Goal: Communication & Community: Answer question/provide support

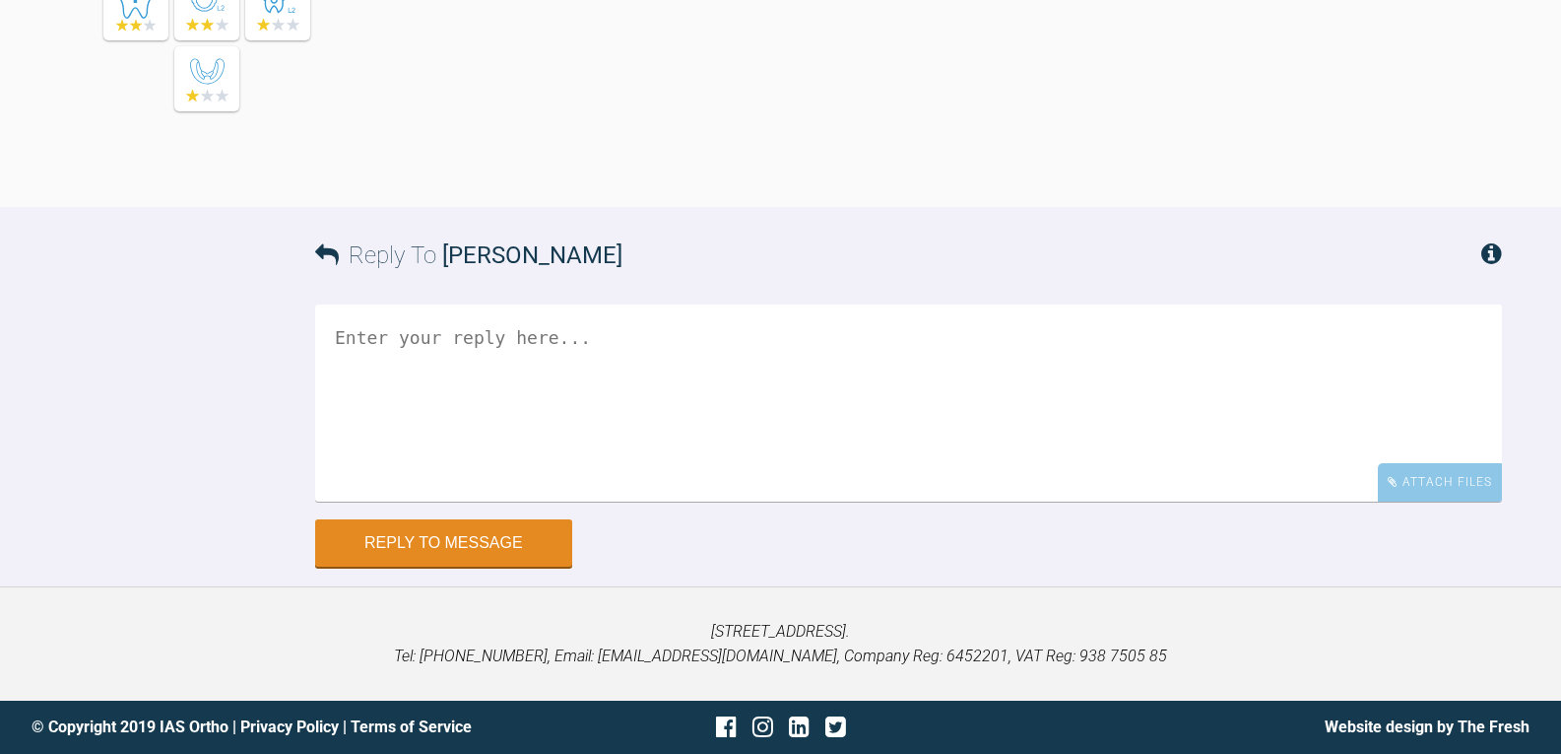
scroll to position [4507, 0]
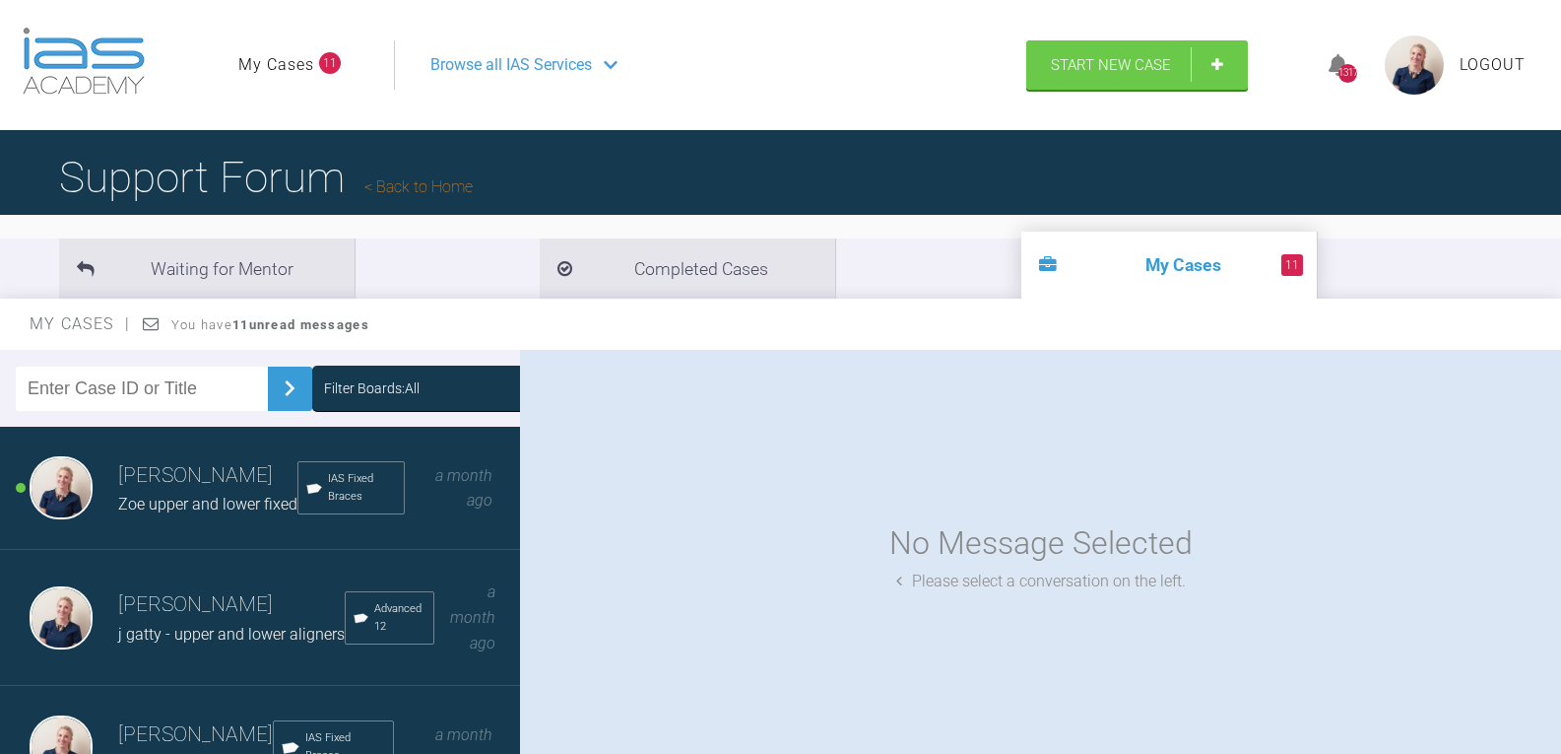
click at [405, 390] on div "Filter Boards: All" at bounding box center [372, 388] width 96 height 22
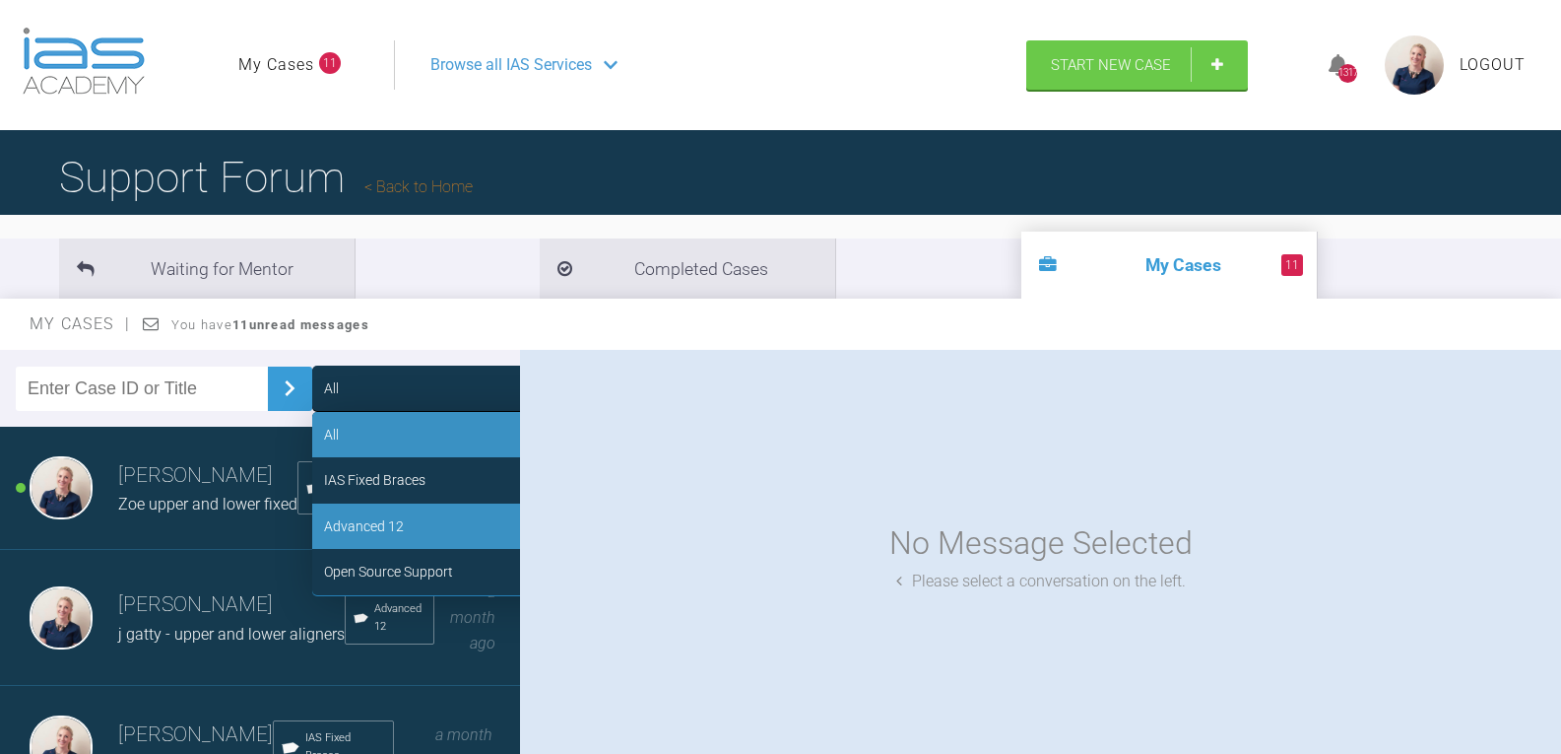
click at [404, 522] on div "Advanced 12" at bounding box center [460, 525] width 296 height 45
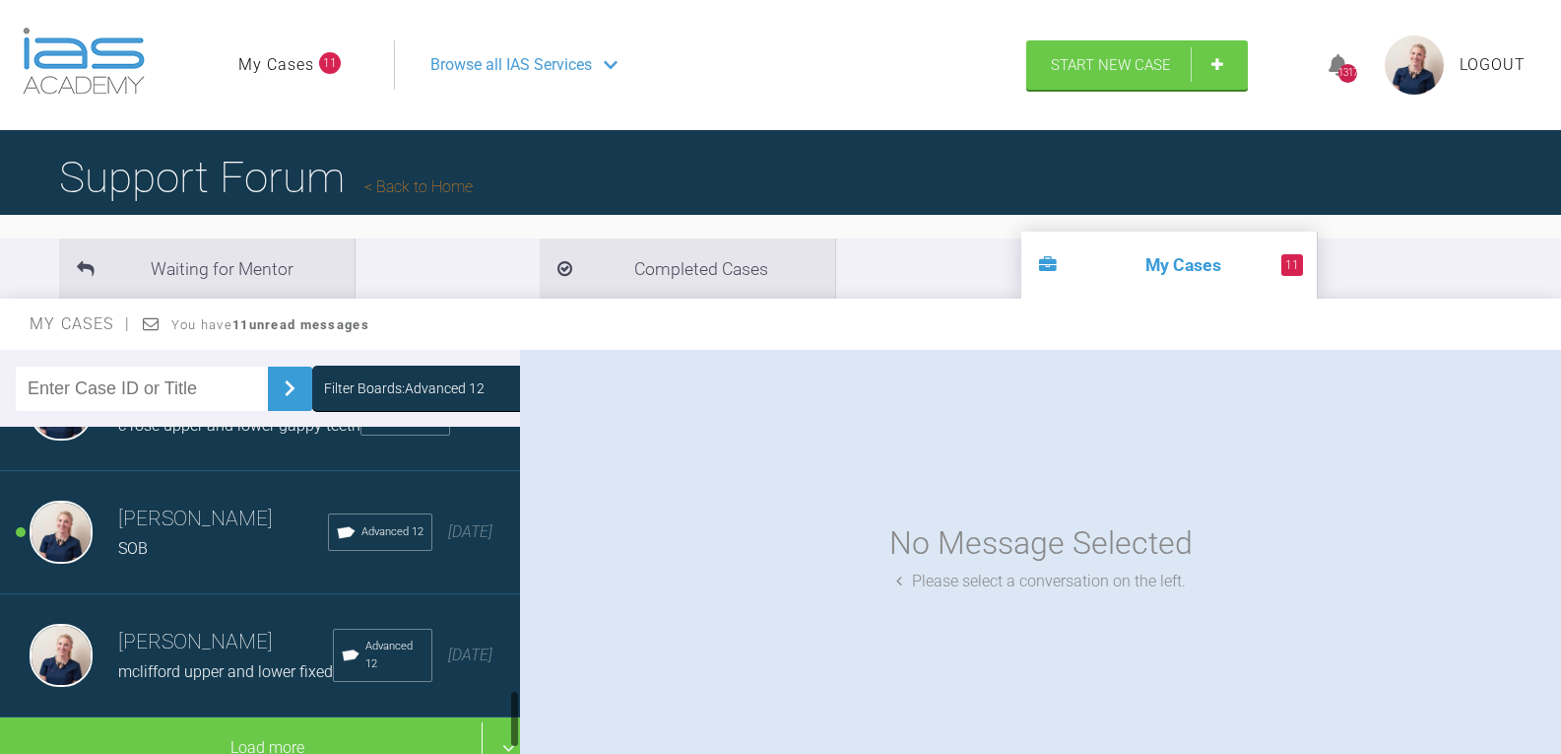
scroll to position [1428, 0]
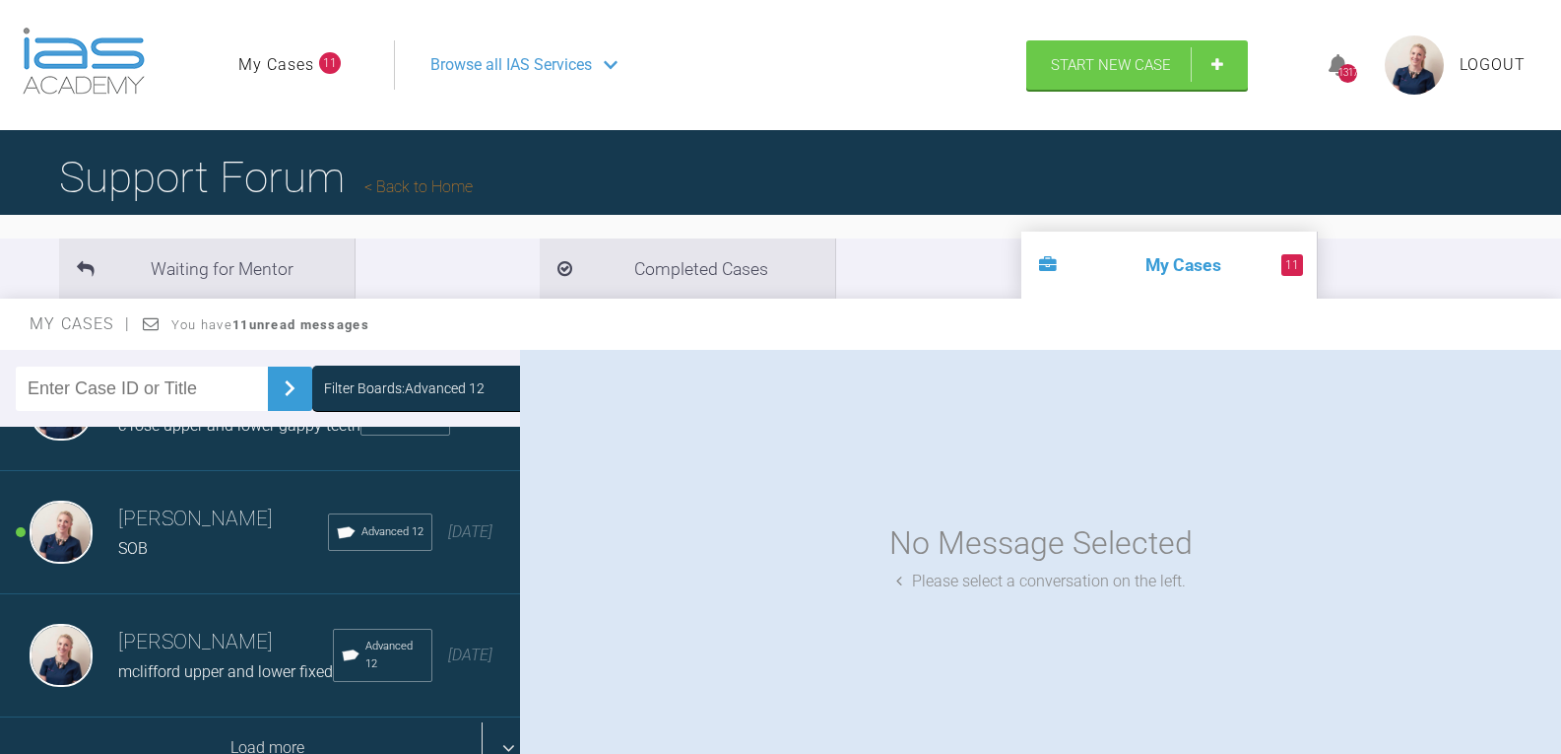
click at [250, 717] on div "Load more" at bounding box center [267, 747] width 535 height 61
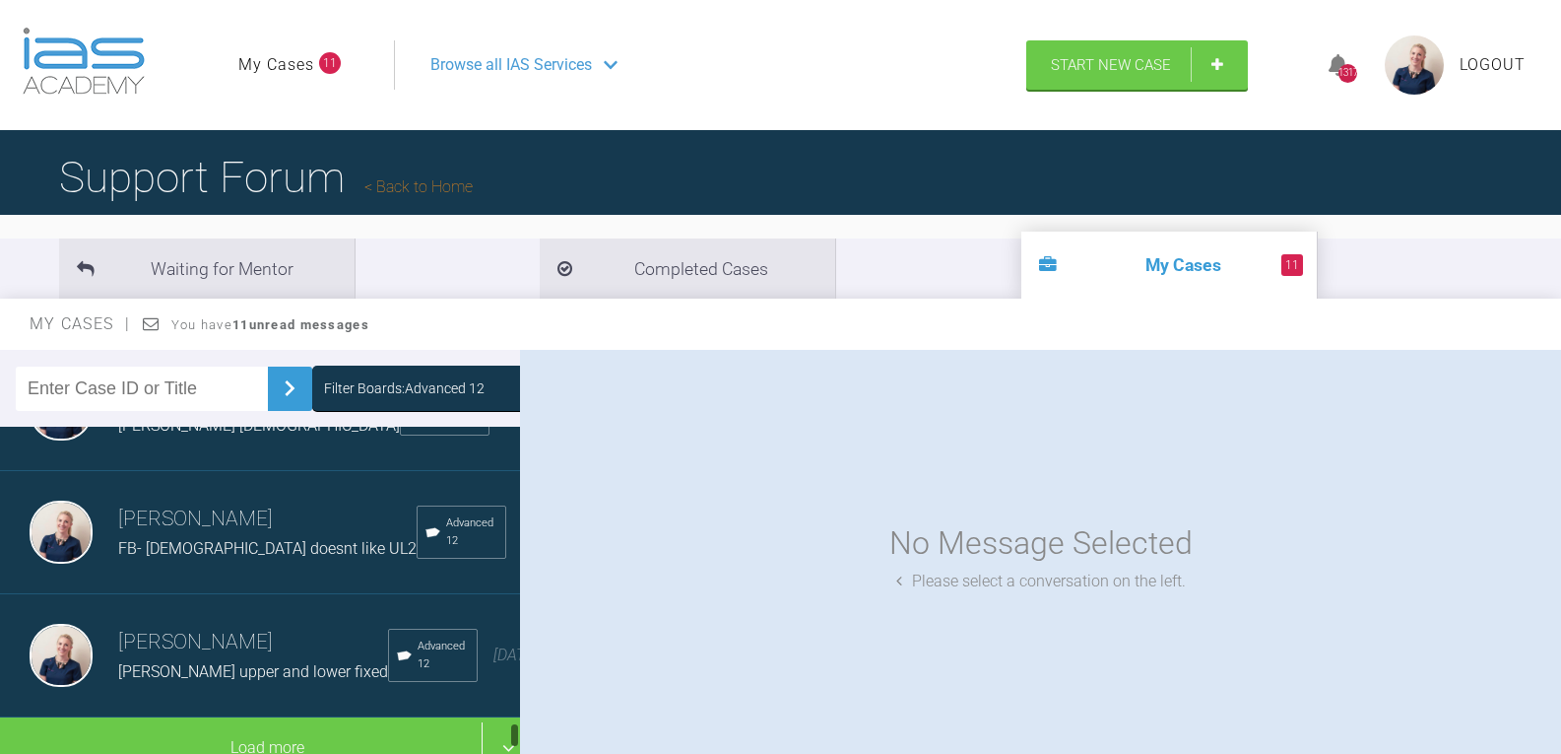
scroll to position [3610, 0]
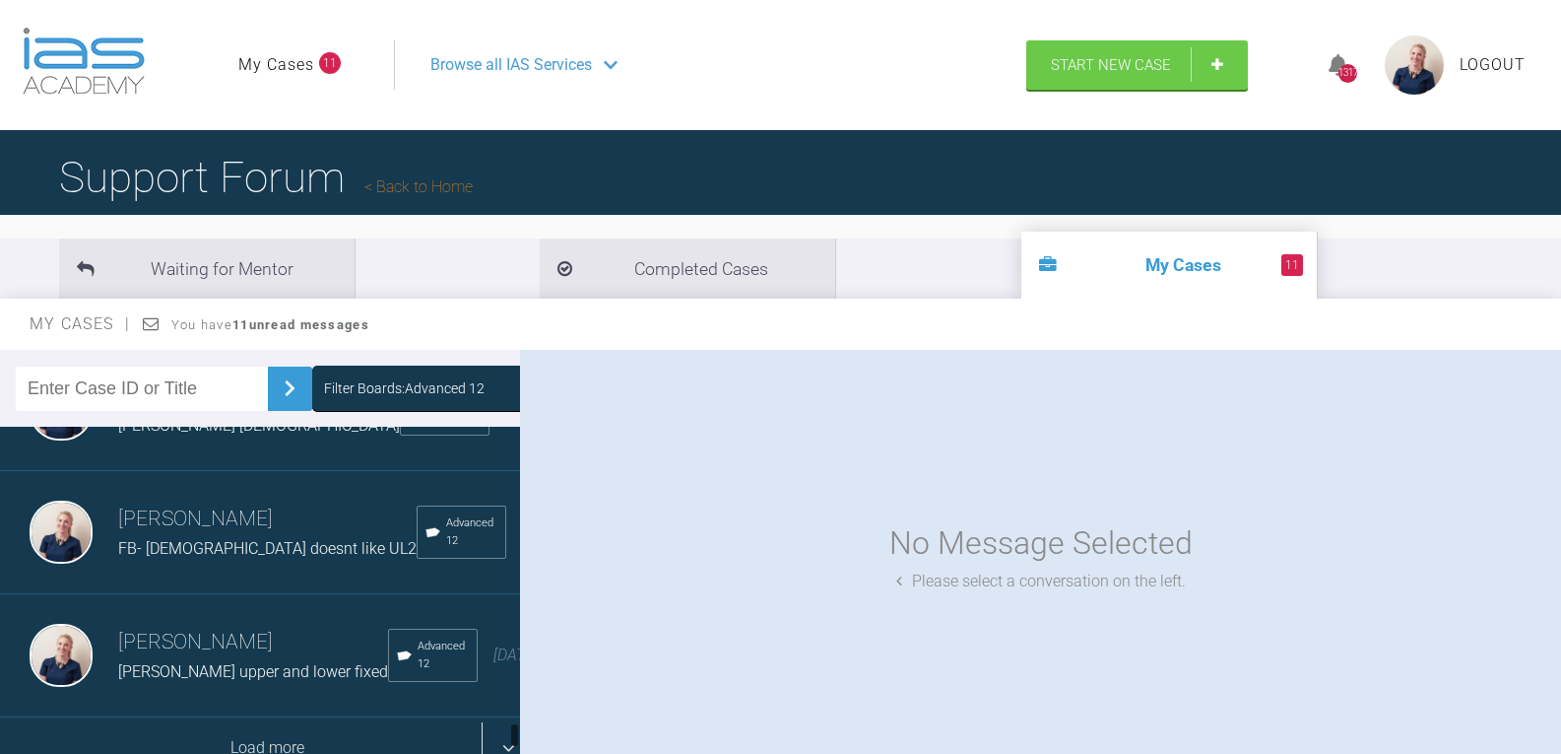
click at [265, 717] on div "Load more" at bounding box center [267, 747] width 535 height 61
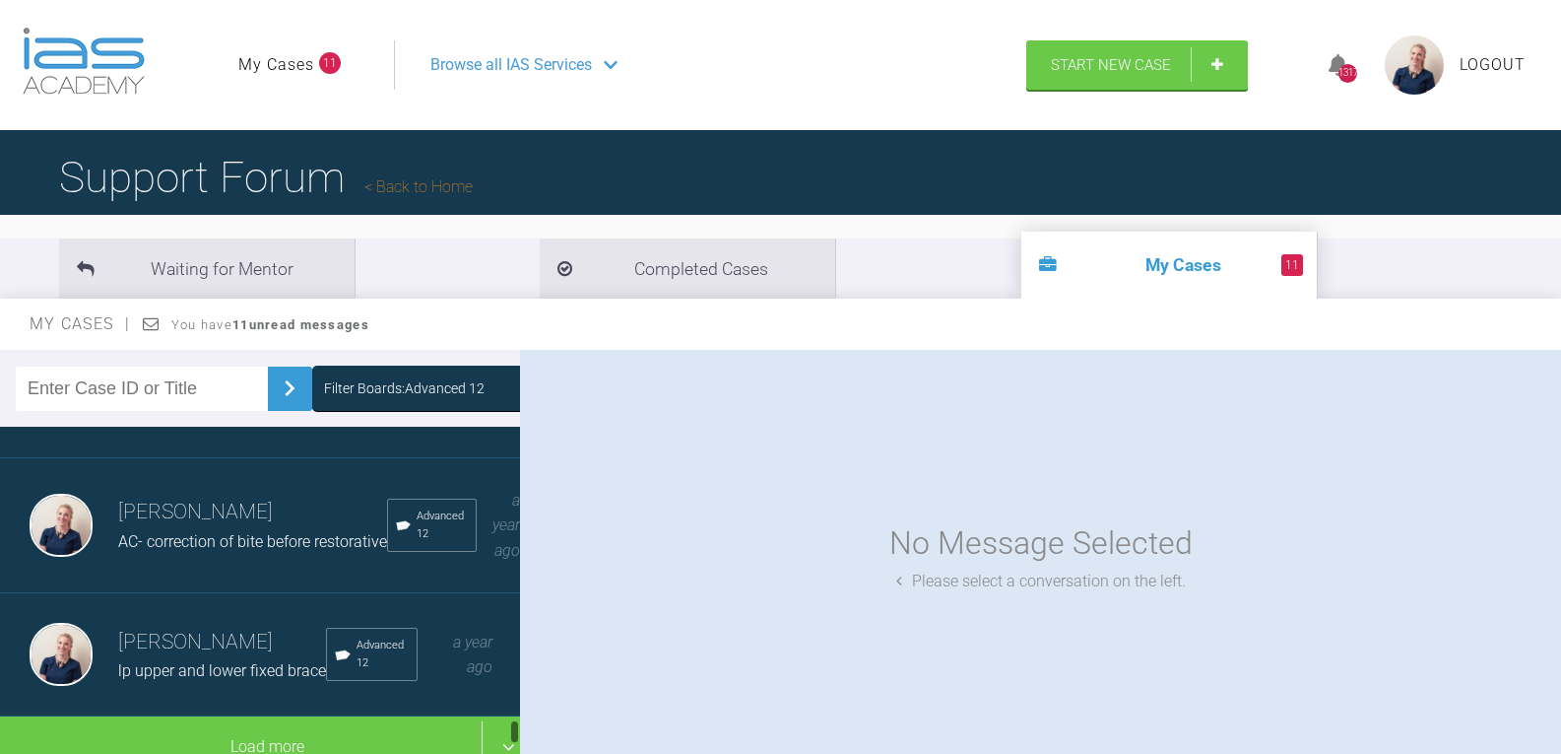
scroll to position [5052, 0]
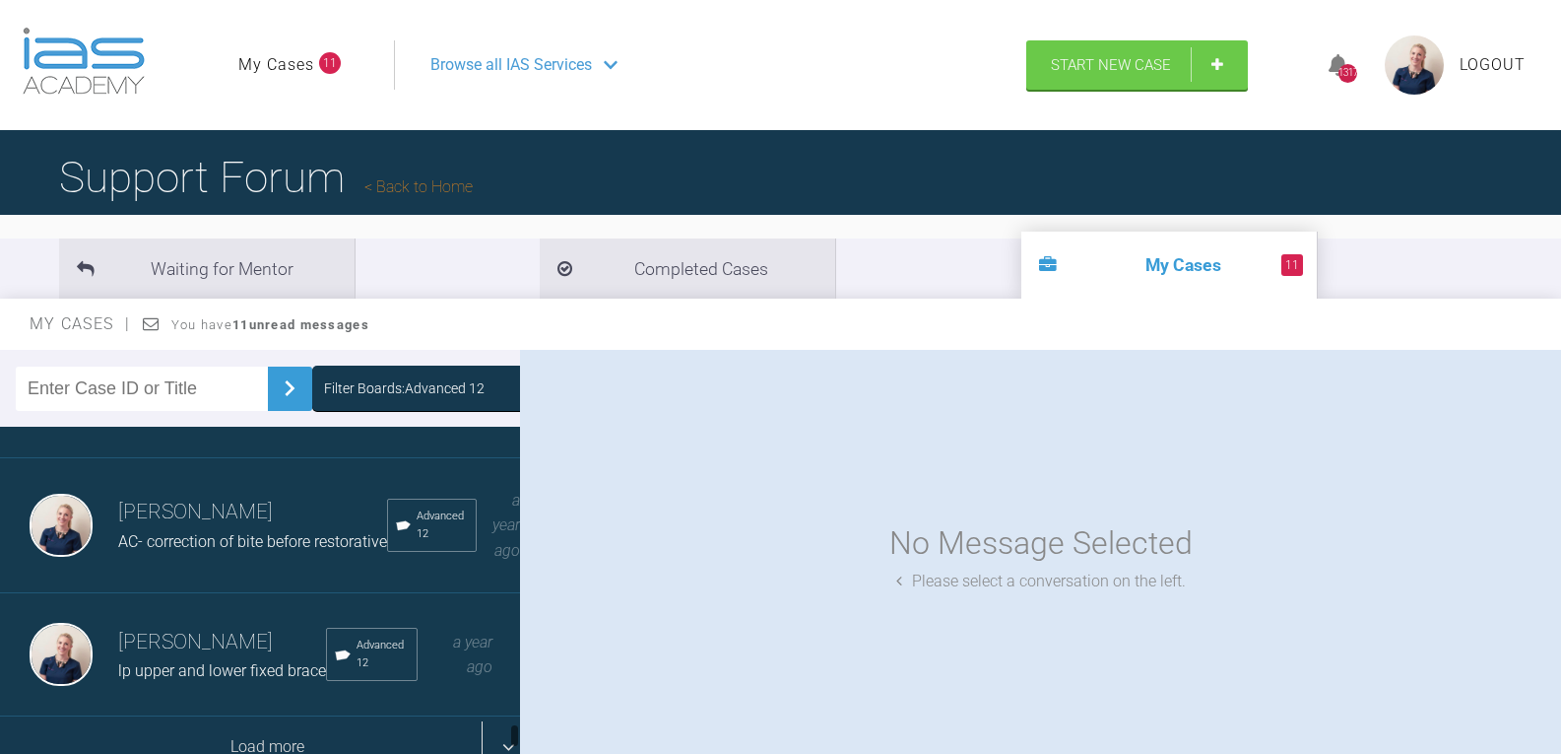
click at [268, 716] on div "Load more" at bounding box center [267, 746] width 535 height 61
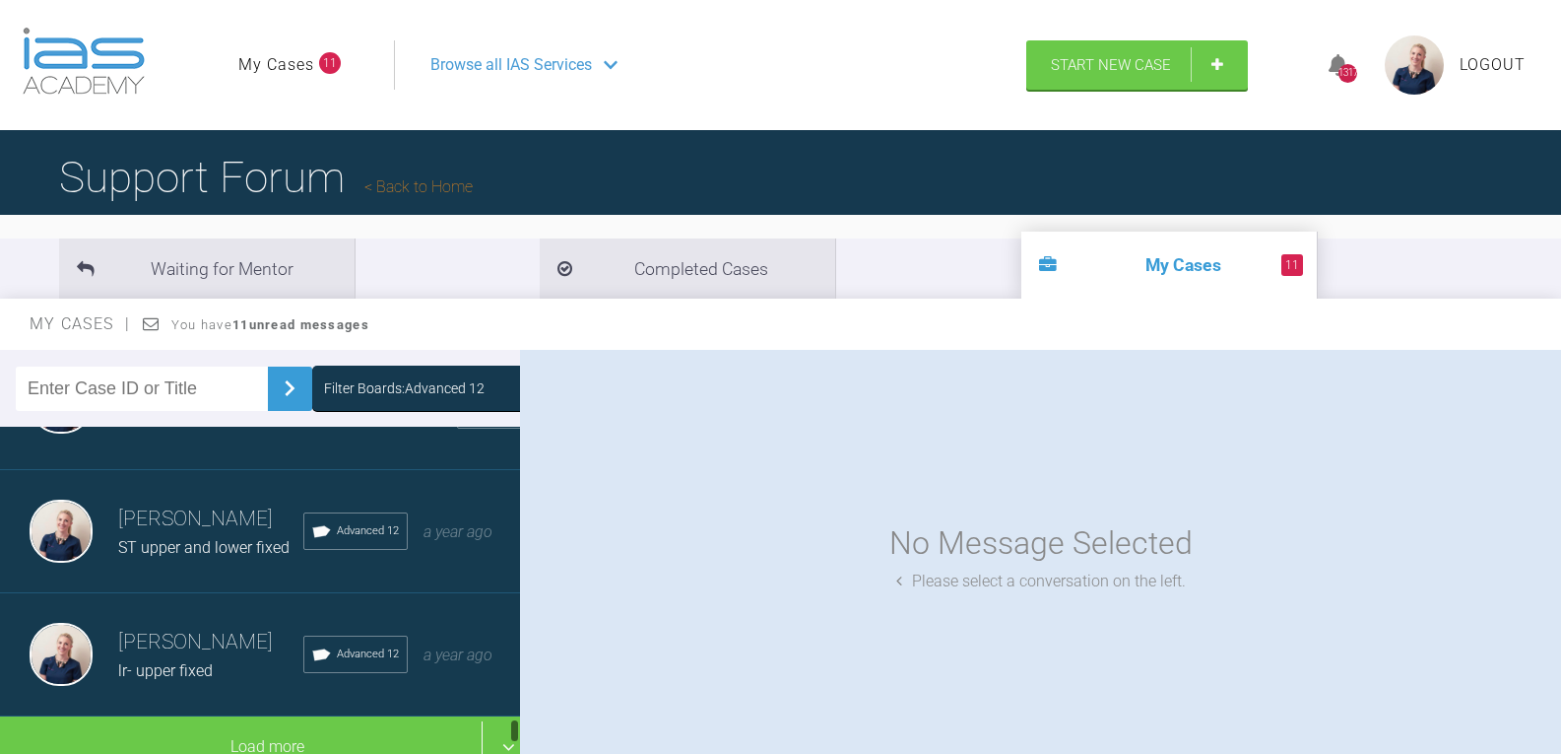
scroll to position [6530, 0]
click at [225, 536] on h3 "[PERSON_NAME]" at bounding box center [210, 518] width 185 height 33
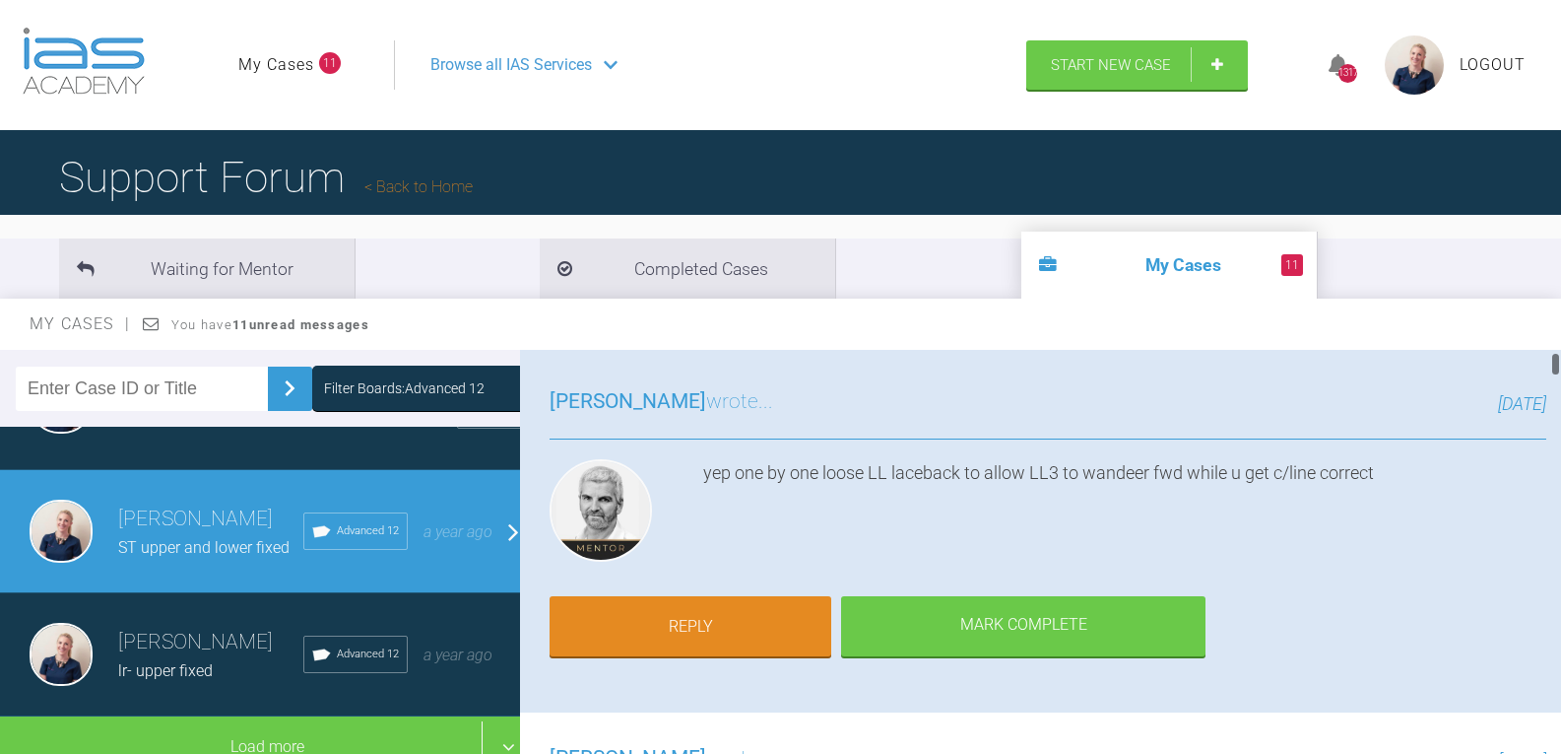
scroll to position [99, 0]
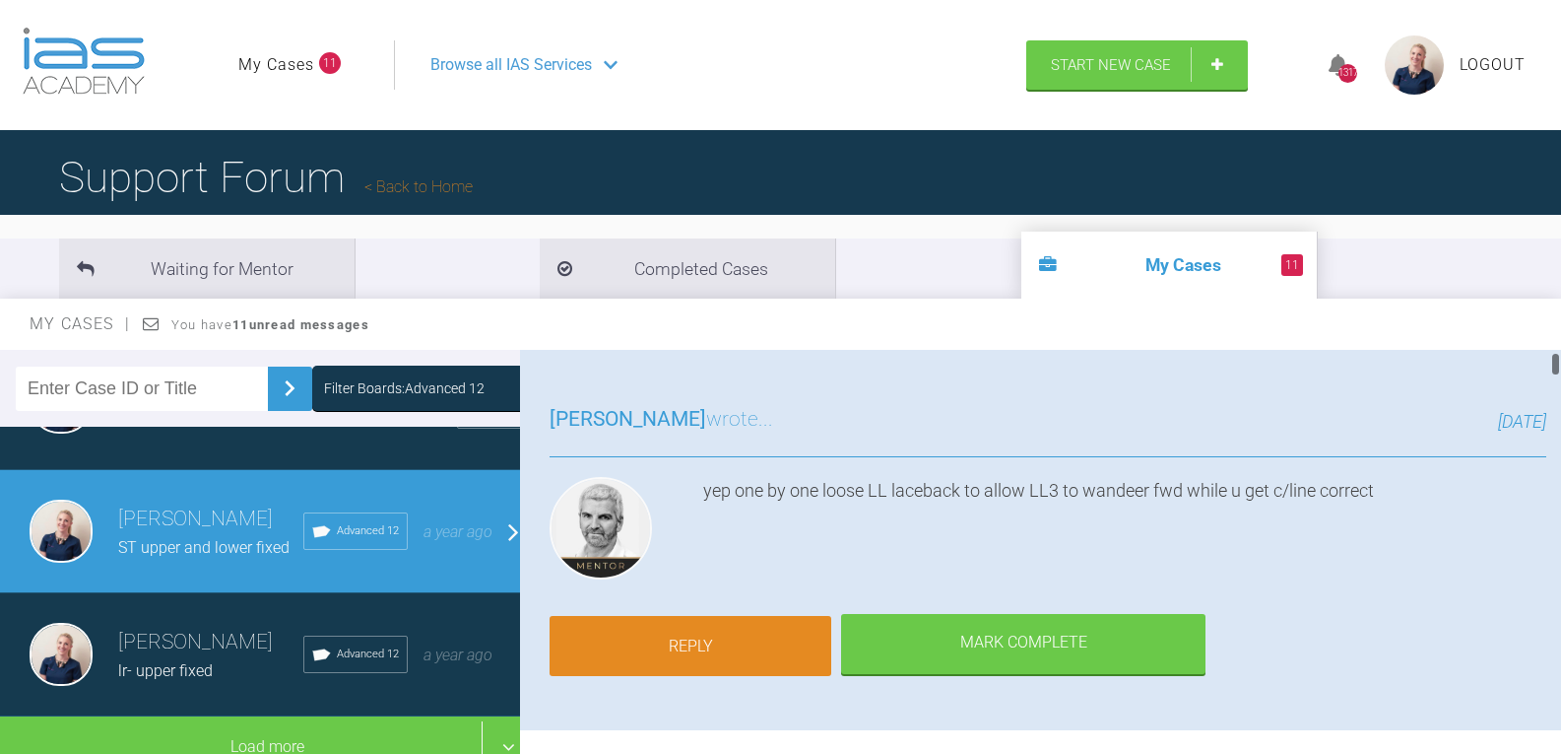
click at [720, 636] on link "Reply" at bounding box center [691, 646] width 282 height 61
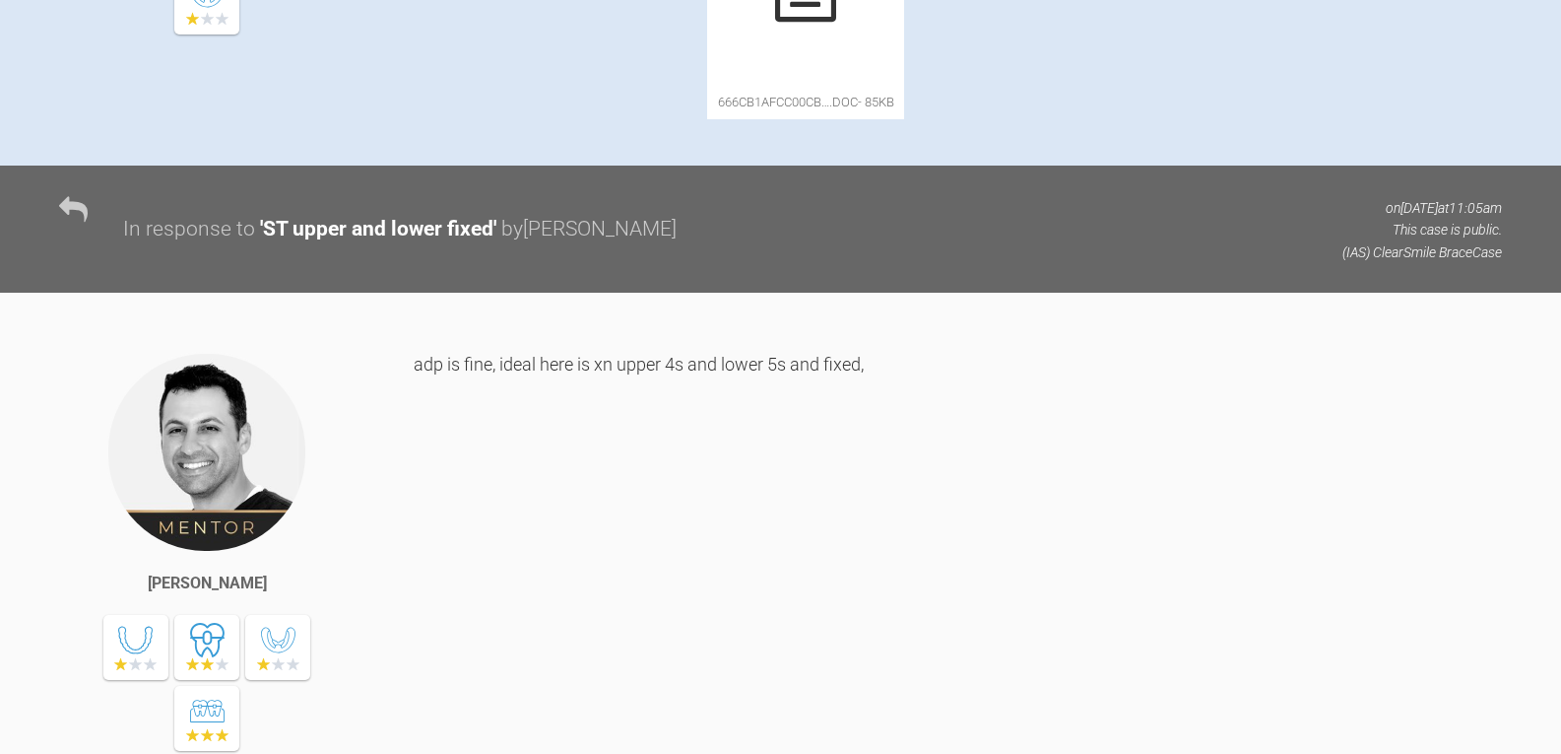
scroll to position [21882, 0]
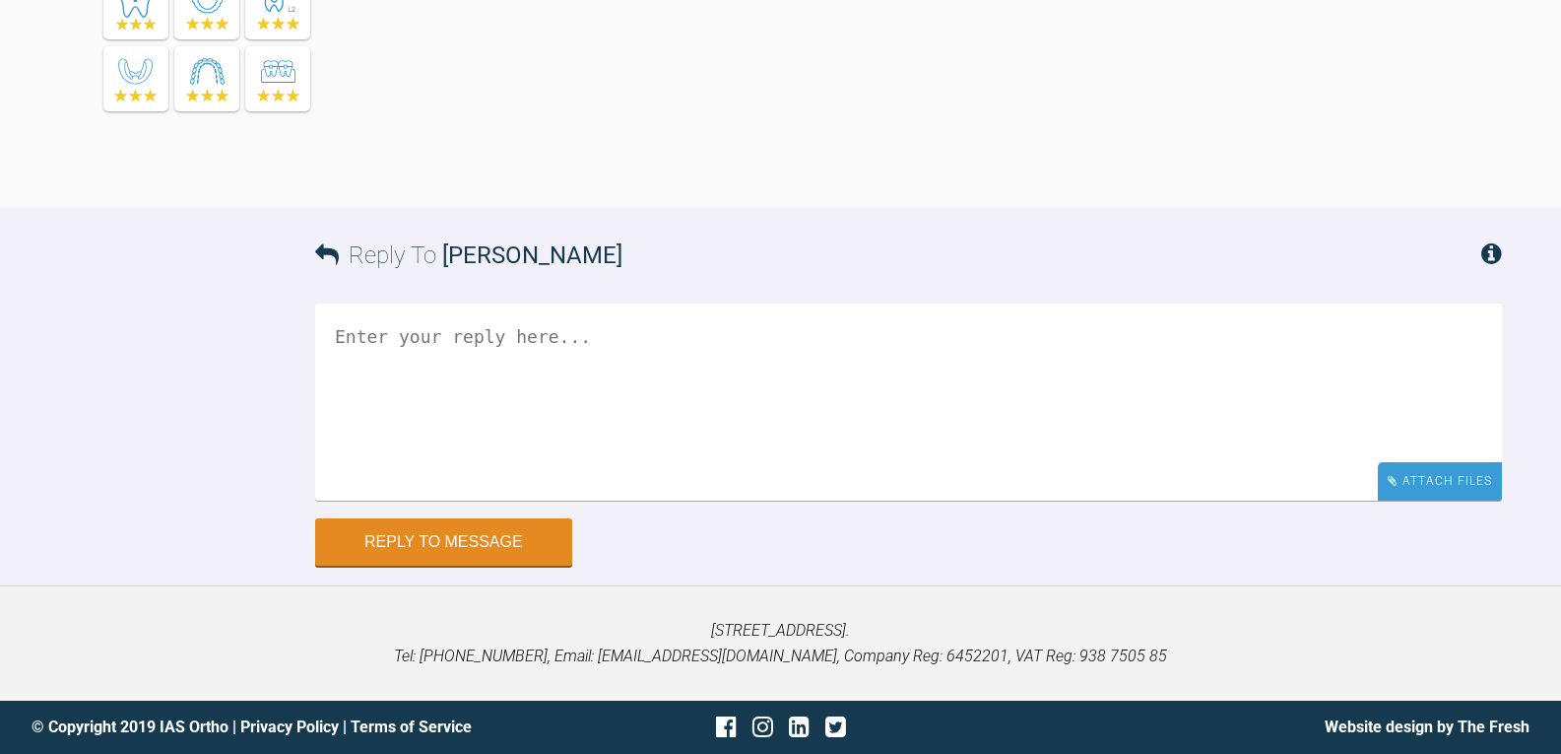
click at [1453, 477] on div "Attach Files" at bounding box center [1440, 481] width 124 height 38
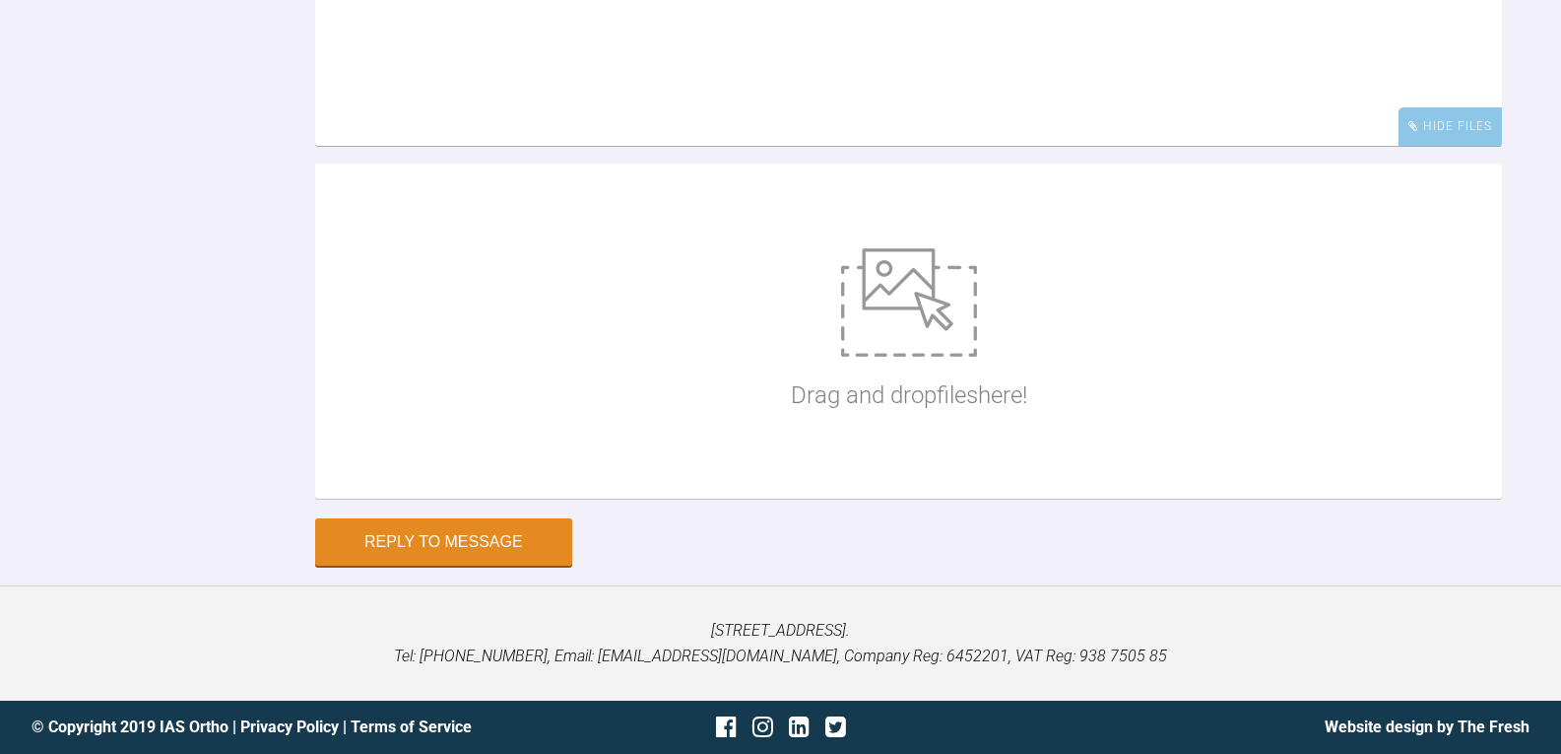
click at [892, 479] on div "Drag and drop files here!" at bounding box center [909, 331] width 236 height 296
type input "C:\fakepath\stoulson83.jpg"
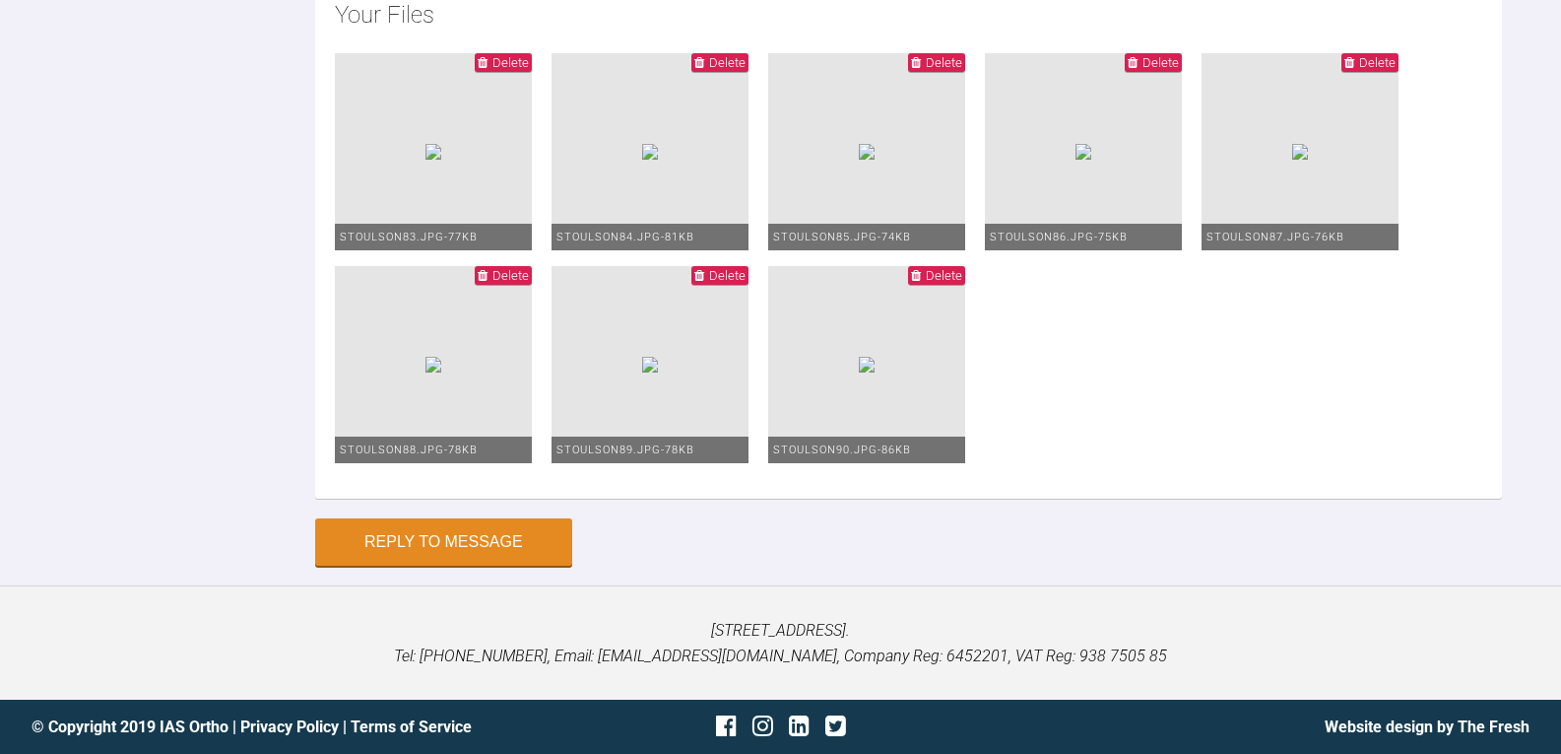
type textarea "upper and lower 1925niti ive long tied lr65 and power chian 5-3 lower right ( i…"
click at [434, 567] on button "Reply to Message" at bounding box center [443, 543] width 257 height 47
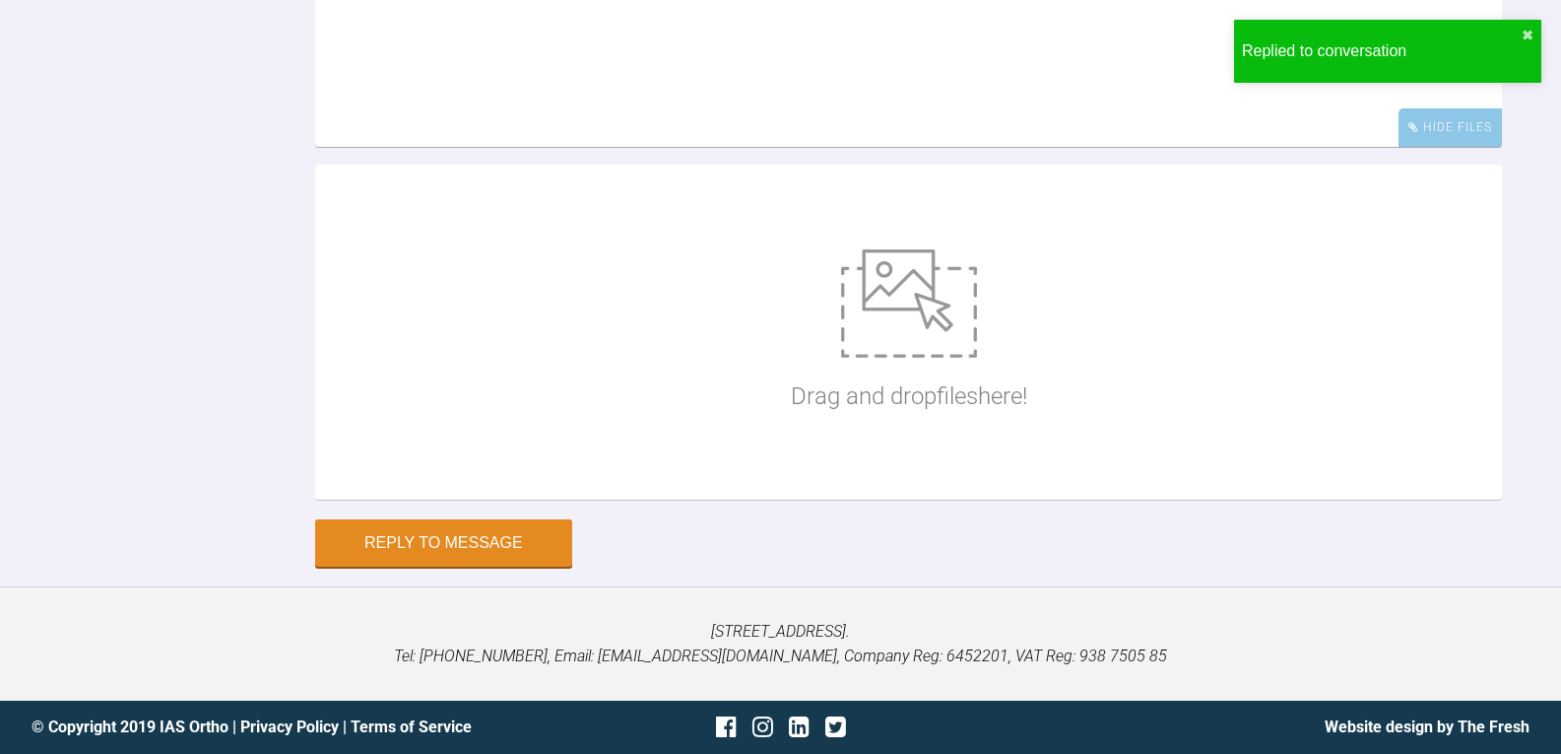
scroll to position [22396, 0]
